Goal: Transaction & Acquisition: Obtain resource

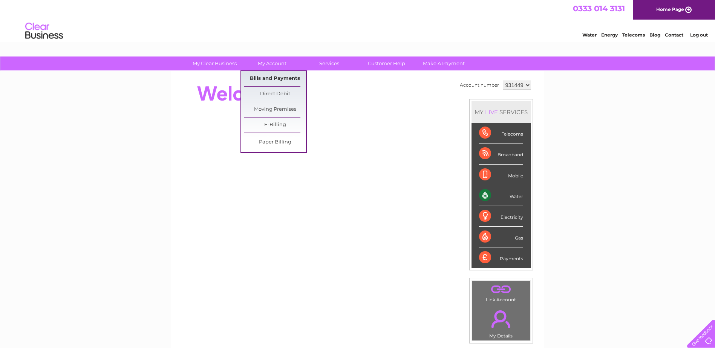
click at [274, 77] on link "Bills and Payments" at bounding box center [275, 78] width 62 height 15
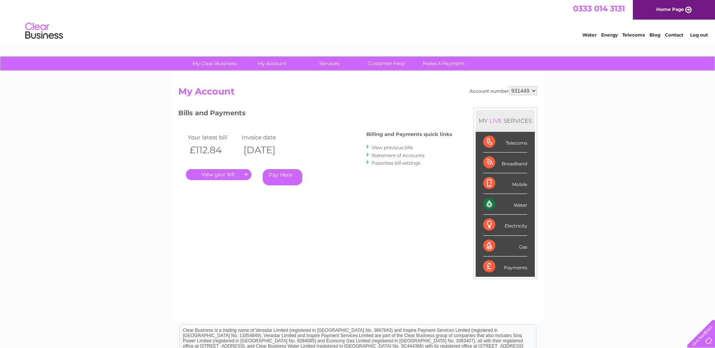
click at [227, 174] on link "." at bounding box center [219, 174] width 66 height 11
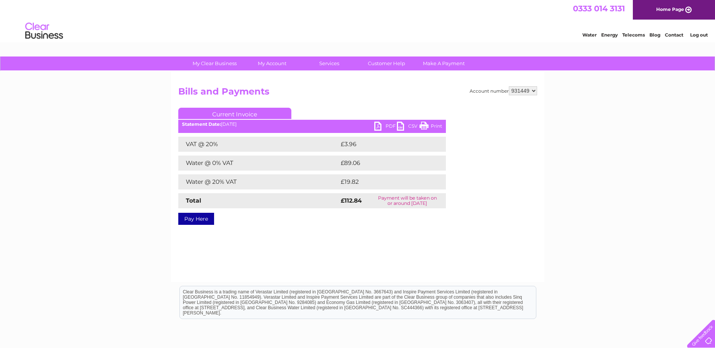
click at [382, 123] on link "PDF" at bounding box center [385, 127] width 23 height 11
